Goal: Task Accomplishment & Management: Manage account settings

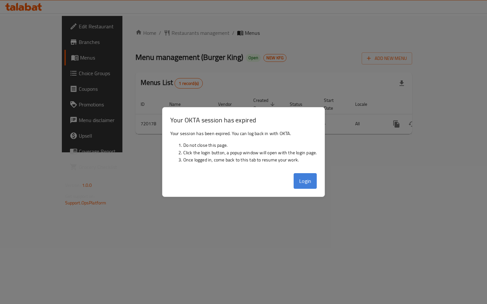
click at [303, 179] on button "Login" at bounding box center [305, 181] width 23 height 16
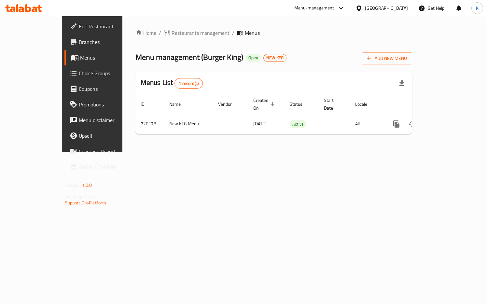
click at [401, 8] on div "Kuwait" at bounding box center [386, 8] width 43 height 7
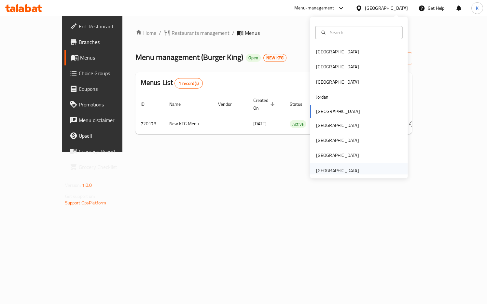
click at [328, 170] on div "[GEOGRAPHIC_DATA]" at bounding box center [337, 170] width 43 height 7
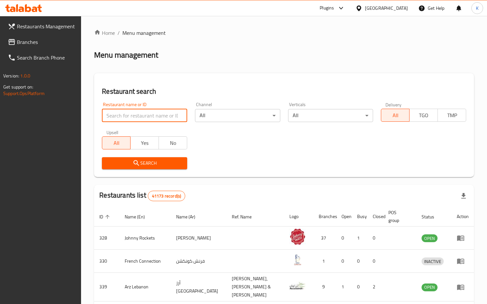
click at [126, 118] on input "search" at bounding box center [144, 115] width 85 height 13
type input "2000"
click button "Search" at bounding box center [144, 163] width 85 height 12
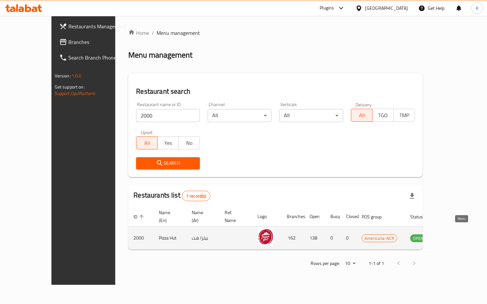
click at [452, 236] on icon "enhanced table" at bounding box center [448, 239] width 7 height 6
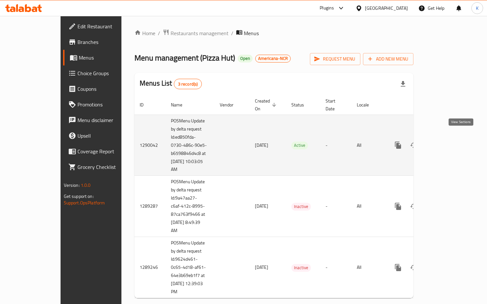
click at [448, 142] on icon "enhanced table" at bounding box center [445, 145] width 6 height 6
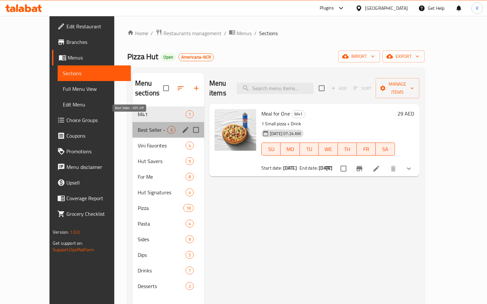
click at [138, 126] on span "Best Seller - 30% Off" at bounding box center [153, 130] width 30 height 8
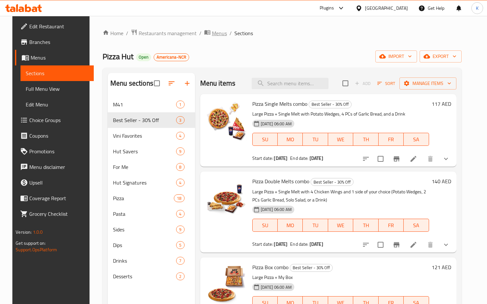
click at [212, 35] on span "Menus" at bounding box center [219, 33] width 15 height 8
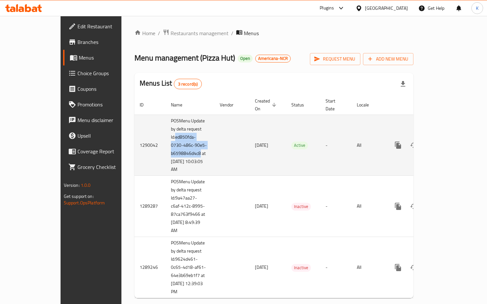
drag, startPoint x: 135, startPoint y: 129, endPoint x: 160, endPoint y: 145, distance: 29.3
click at [166, 145] on td "POSMenu Update by delta request Id:ed850fda-0730-486c-90e5-b6598846d4c8 at [DAT…" at bounding box center [190, 145] width 49 height 61
copy td "ed850fda-0730-486c-90e5-b6598846d4c8"
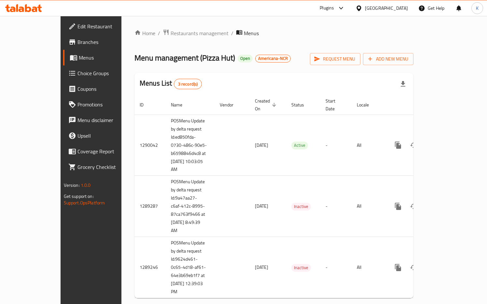
click at [292, 78] on div "Menus List 3 record(s)" at bounding box center [273, 84] width 279 height 22
click at [78, 46] on span "Branches" at bounding box center [107, 42] width 59 height 8
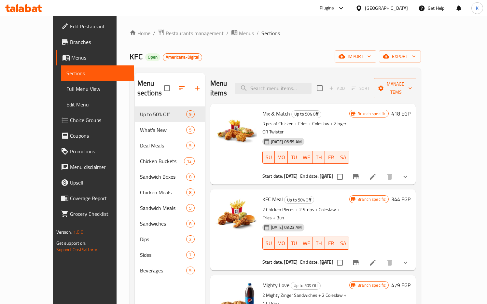
click at [130, 42] on div "Home / Restaurants management / Menus / Sections KFC Open Americana-Digital imp…" at bounding box center [276, 205] width 292 height 353
click at [14, 9] on icon at bounding box center [13, 10] width 6 height 6
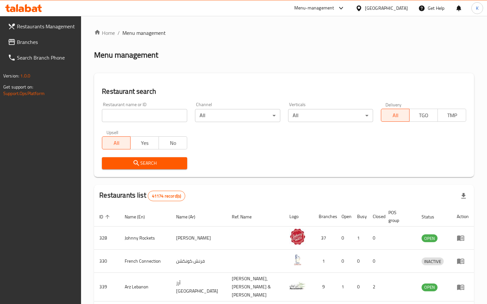
click at [117, 115] on input "search" at bounding box center [144, 115] width 85 height 13
type input "2000"
click button "Search" at bounding box center [144, 163] width 85 height 12
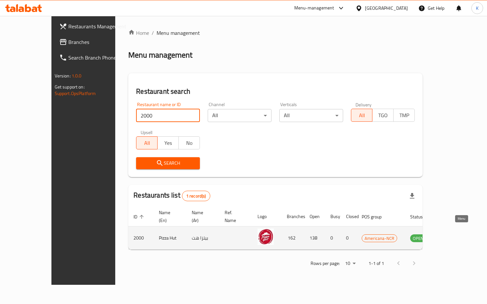
click at [452, 236] on icon "enhanced table" at bounding box center [448, 239] width 7 height 6
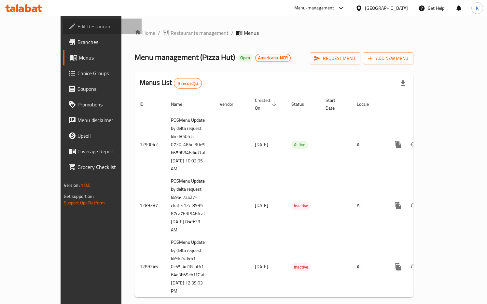
click at [63, 31] on link "Edit Restaurant" at bounding box center [102, 27] width 79 height 16
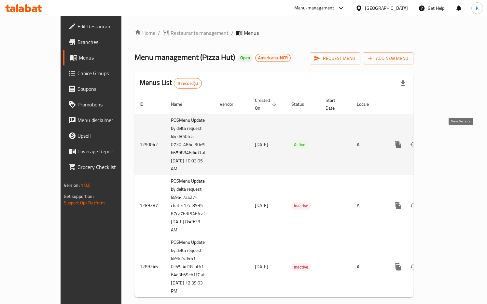
click at [449, 141] on icon "enhanced table" at bounding box center [445, 145] width 8 height 8
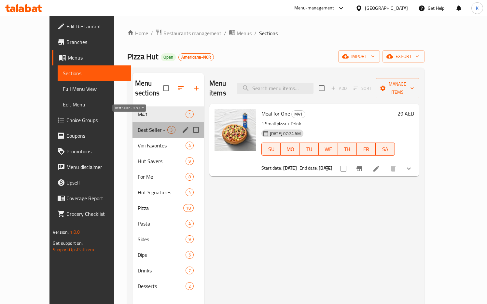
click at [138, 126] on span "Best Seller - 30% Off" at bounding box center [153, 130] width 30 height 8
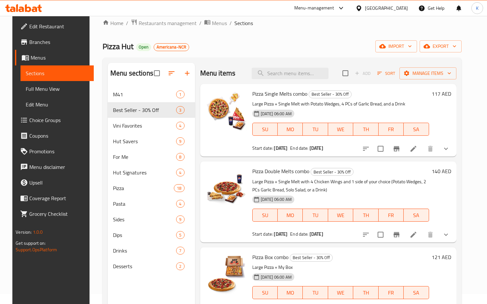
scroll to position [8, 0]
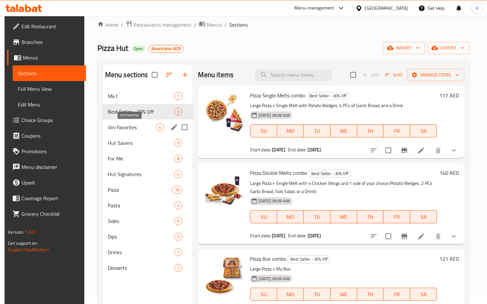
click at [125, 125] on span "Vini Favorites" at bounding box center [132, 127] width 49 height 8
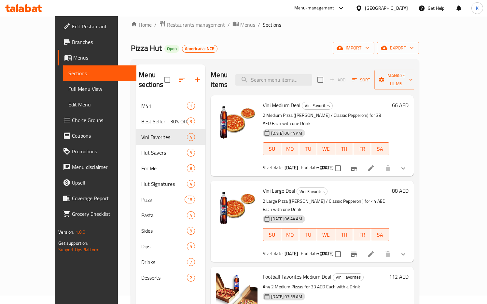
scroll to position [23, 0]
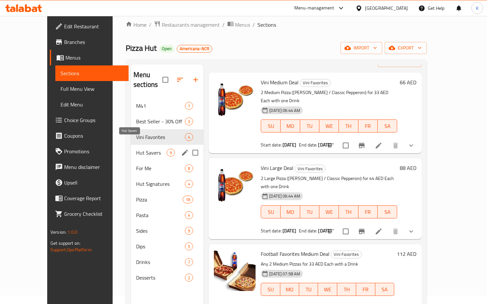
click at [136, 149] on span "Hut Savers" at bounding box center [151, 153] width 31 height 8
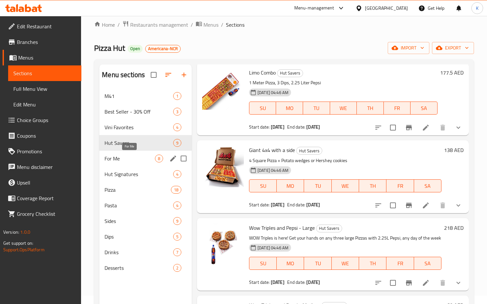
click at [117, 158] on span "For Me" at bounding box center [130, 159] width 50 height 8
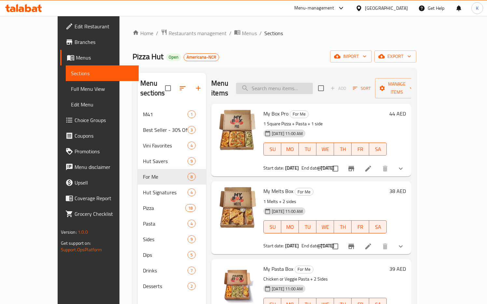
click at [285, 83] on input "search" at bounding box center [274, 88] width 77 height 11
paste input "My Box Pro + My Melts Box"
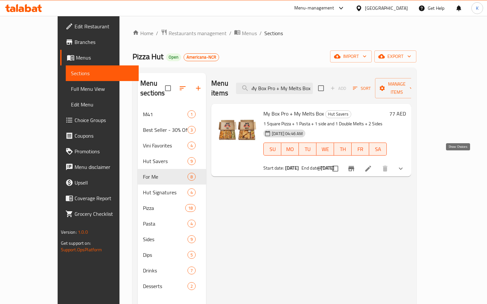
type input "My Box Pro + My Melts Box"
click at [403, 168] on icon "show more" at bounding box center [401, 169] width 4 height 2
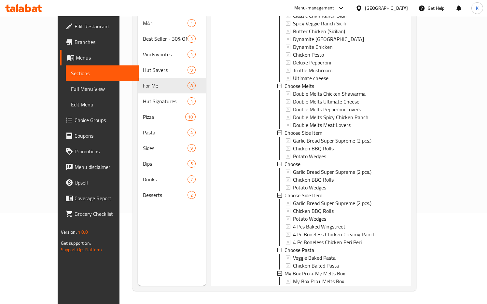
scroll to position [89, 0]
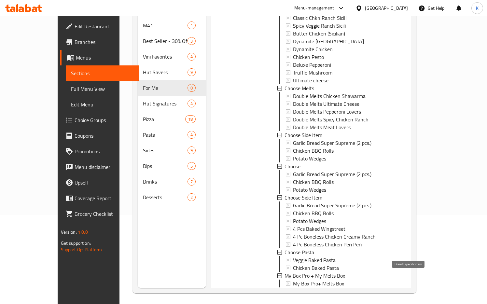
click at [355, 294] on icon "Branch-specific-item" at bounding box center [351, 298] width 8 height 8
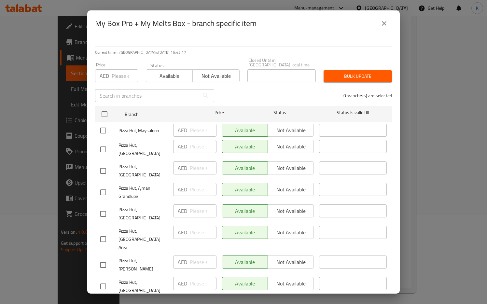
scroll to position [38, 0]
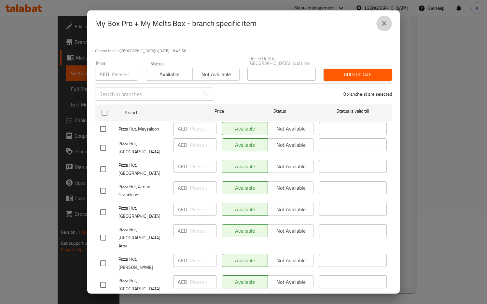
click at [386, 22] on icon "close" at bounding box center [384, 24] width 8 height 8
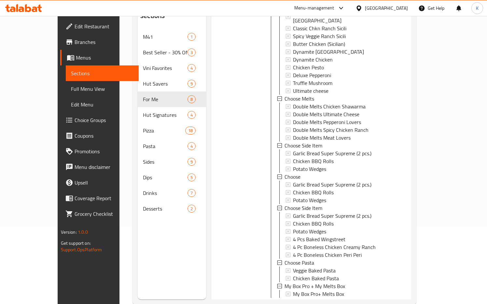
scroll to position [91, 0]
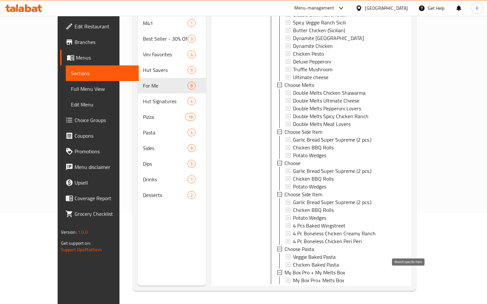
click at [354, 293] on icon "Branch-specific-item" at bounding box center [351, 295] width 6 height 5
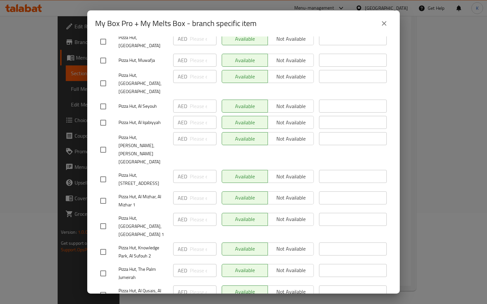
scroll to position [2976, 0]
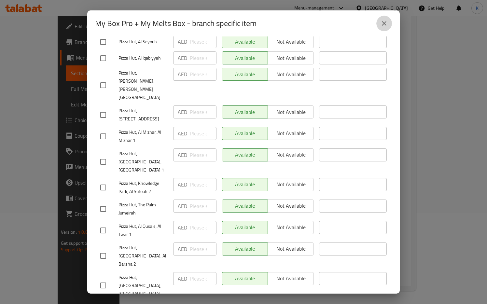
click at [387, 25] on icon "close" at bounding box center [384, 24] width 8 height 8
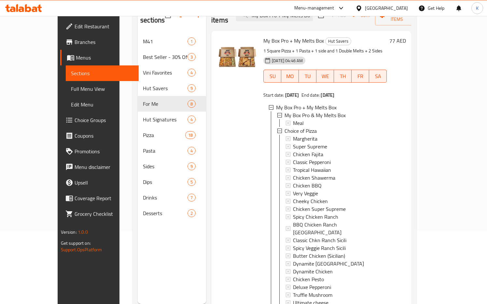
scroll to position [0, 0]
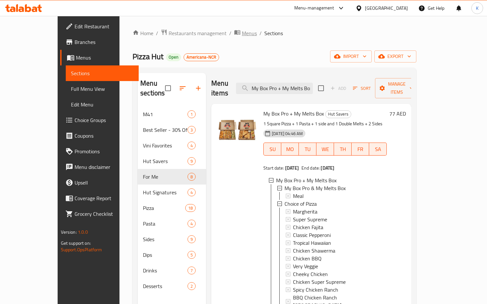
click at [242, 33] on span "Menus" at bounding box center [249, 33] width 15 height 8
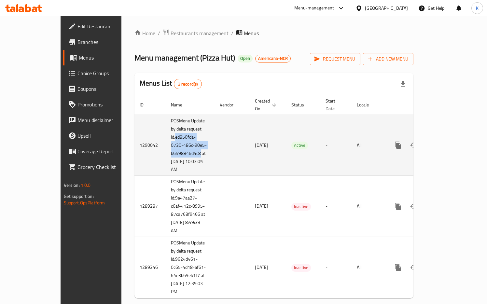
drag, startPoint x: 135, startPoint y: 130, endPoint x: 161, endPoint y: 143, distance: 28.6
click at [166, 143] on td "POSMenu Update by delta request Id:ed850fda-0730-486c-90e5-b6598846d4c8 at [DAT…" at bounding box center [190, 145] width 49 height 61
copy td "ed850fda-0730-486c-90e5-b6598846d4c8"
click at [449, 141] on icon "enhanced table" at bounding box center [445, 145] width 8 height 8
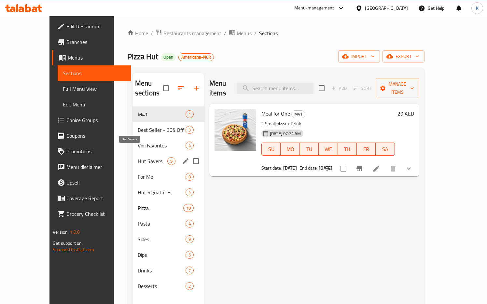
click at [138, 157] on span "Hut Savers" at bounding box center [153, 161] width 30 height 8
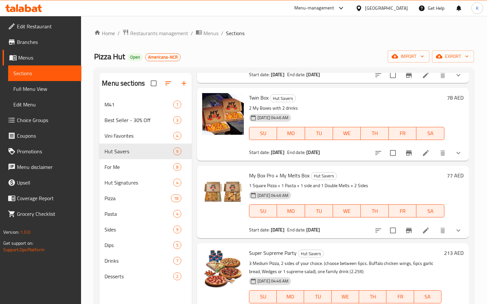
scroll to position [444, 0]
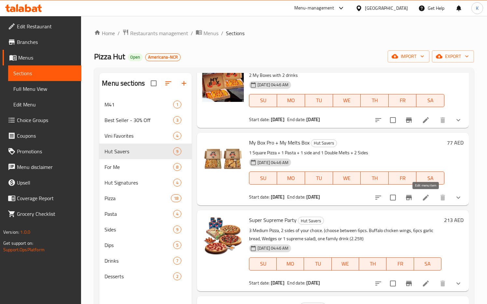
click at [423, 198] on icon at bounding box center [426, 198] width 8 height 8
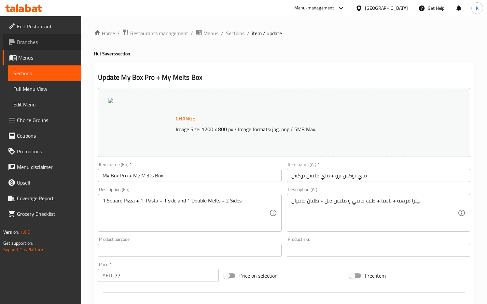
click at [34, 46] on span "Branches" at bounding box center [46, 42] width 59 height 8
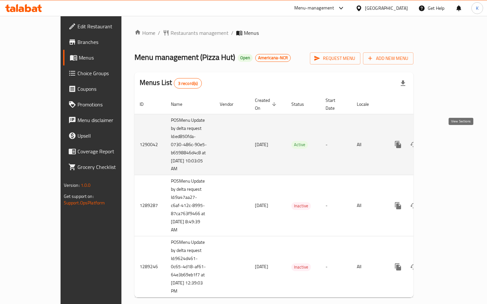
click at [449, 141] on icon "enhanced table" at bounding box center [445, 145] width 8 height 8
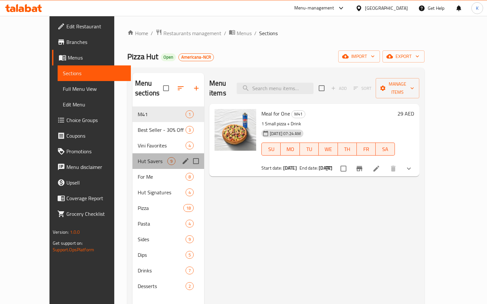
click at [133, 156] on div "Hut Savers 9" at bounding box center [169, 161] width 72 height 16
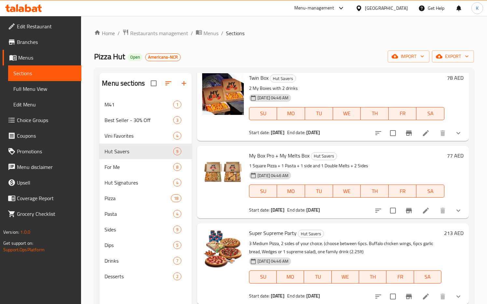
scroll to position [444, 0]
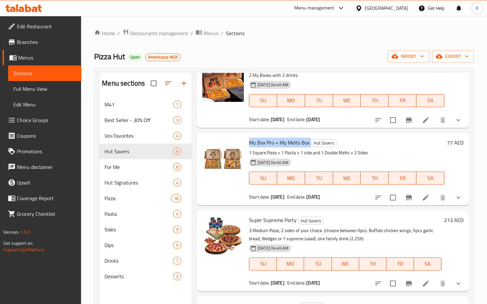
drag, startPoint x: 248, startPoint y: 142, endPoint x: 310, endPoint y: 141, distance: 61.9
click at [310, 141] on div "My Box Pro + My Melts Box Hut Savers 1 Square Pizza + 1 Pasta + 1 side and 1 Do…" at bounding box center [347, 168] width 201 height 67
click at [290, 143] on span "My Box Pro + My Melts Box" at bounding box center [279, 143] width 61 height 10
drag, startPoint x: 309, startPoint y: 144, endPoint x: 247, endPoint y: 144, distance: 61.9
click at [247, 144] on div "My Box Pro + My Melts Box Hut Savers 1 Square Pizza + 1 Pasta + 1 side and 1 Do…" at bounding box center [347, 168] width 201 height 67
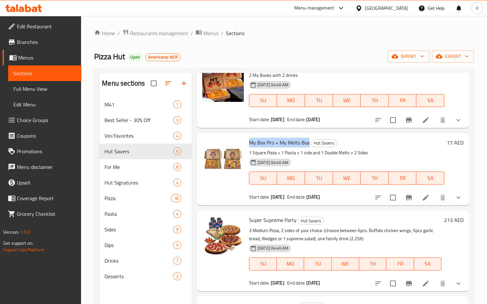
copy span "My Box Pro + My Melts Box"
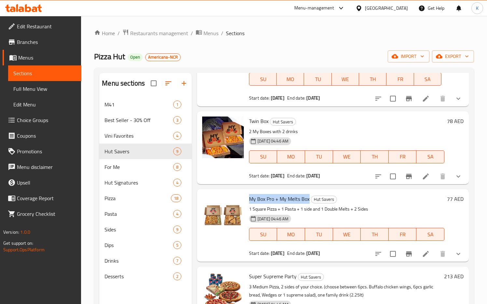
scroll to position [384, 0]
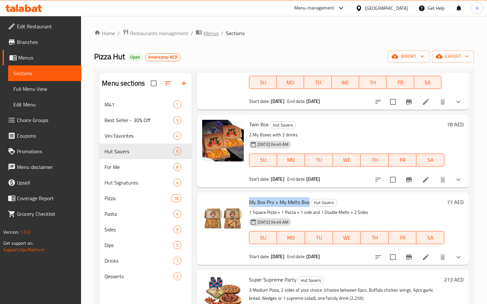
click at [212, 30] on span "Menus" at bounding box center [211, 33] width 15 height 8
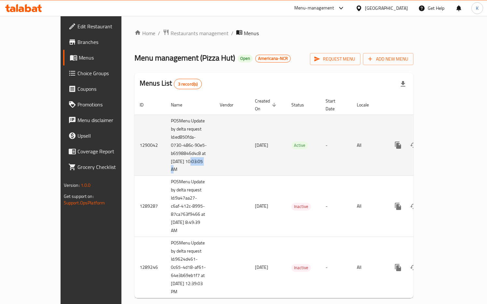
drag, startPoint x: 129, startPoint y: 162, endPoint x: 147, endPoint y: 162, distance: 17.6
click at [166, 162] on td "POSMenu Update by delta request Id:ed850fda-0730-486c-90e5-b6598846d4c8 at [DAT…" at bounding box center [190, 145] width 49 height 61
